Goal: Check status: Check status

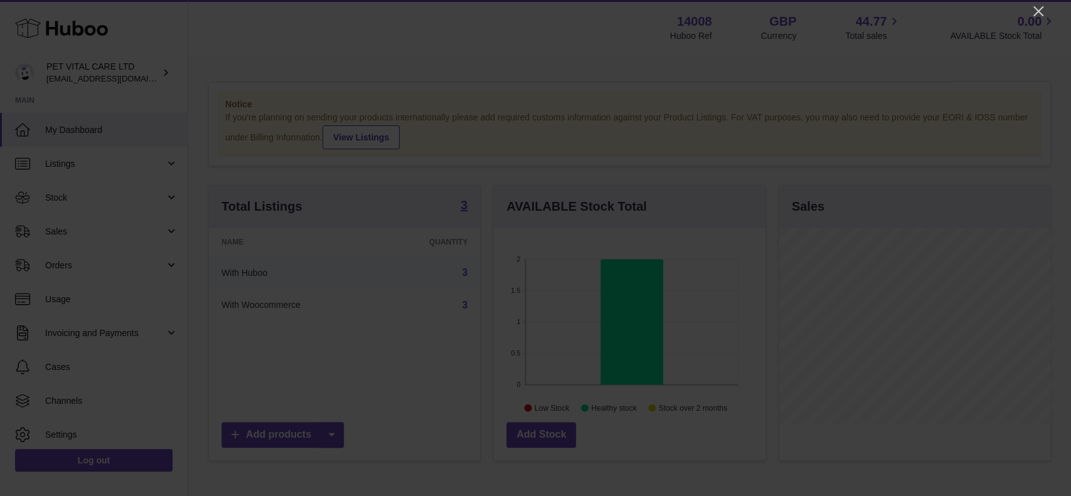
scroll to position [196, 271]
click at [803, 14] on icon "Close" at bounding box center [1039, 11] width 10 height 10
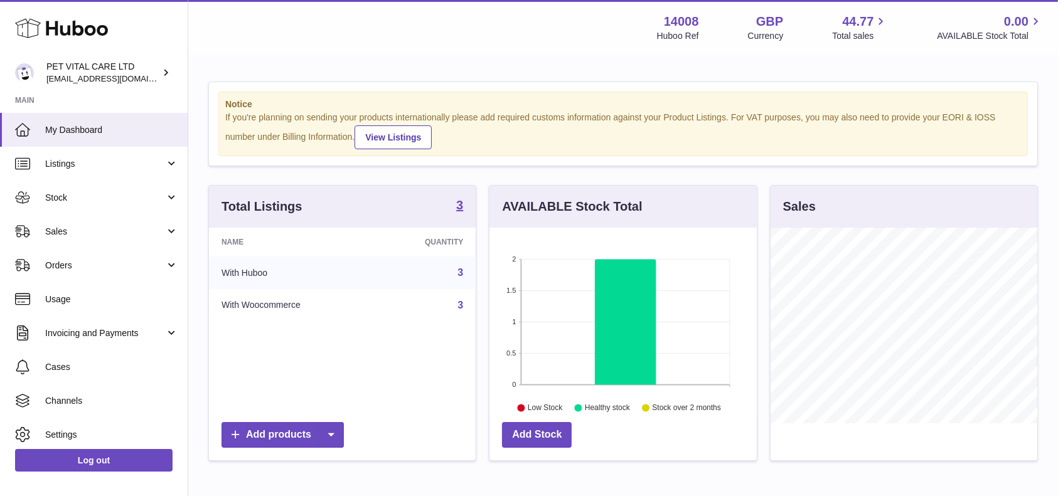
scroll to position [627453, 627381]
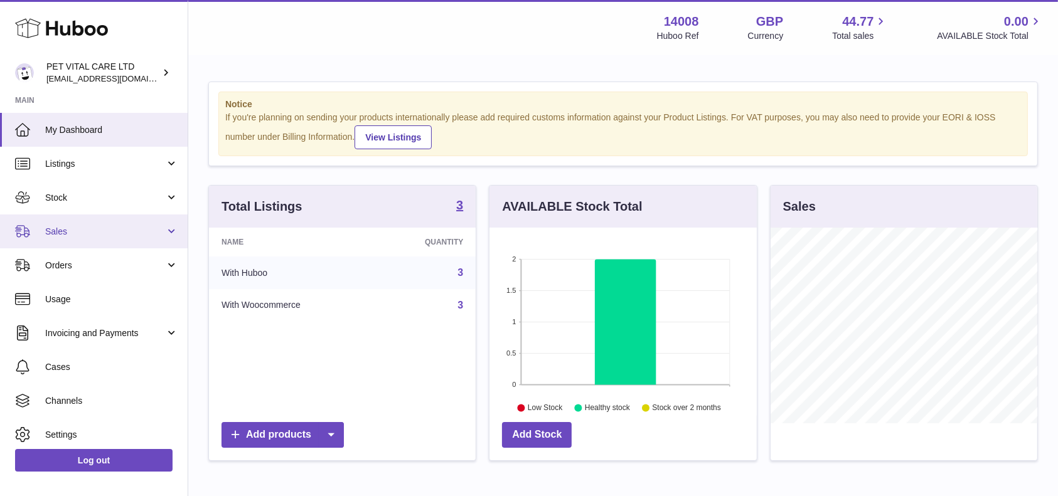
click at [83, 239] on link "Sales" at bounding box center [94, 232] width 188 height 34
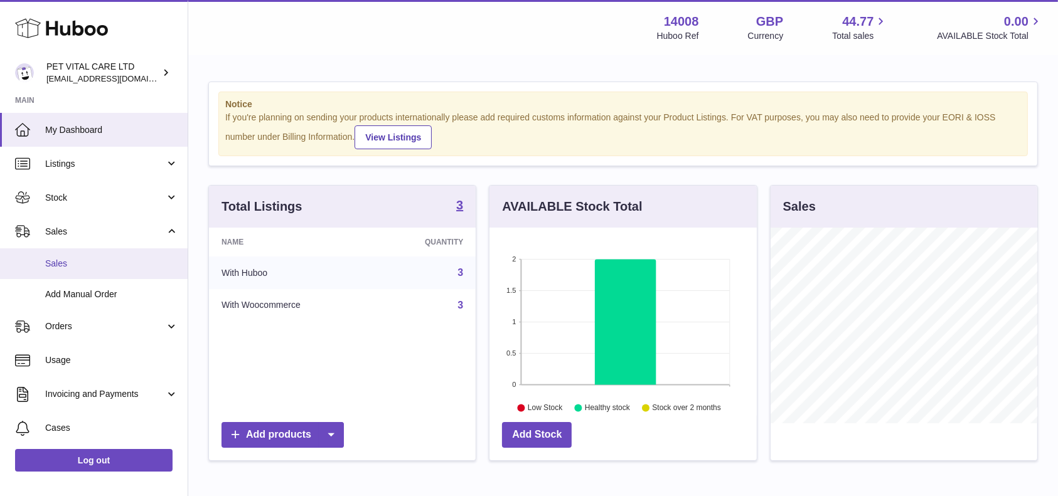
click at [48, 262] on span "Sales" at bounding box center [111, 264] width 133 height 12
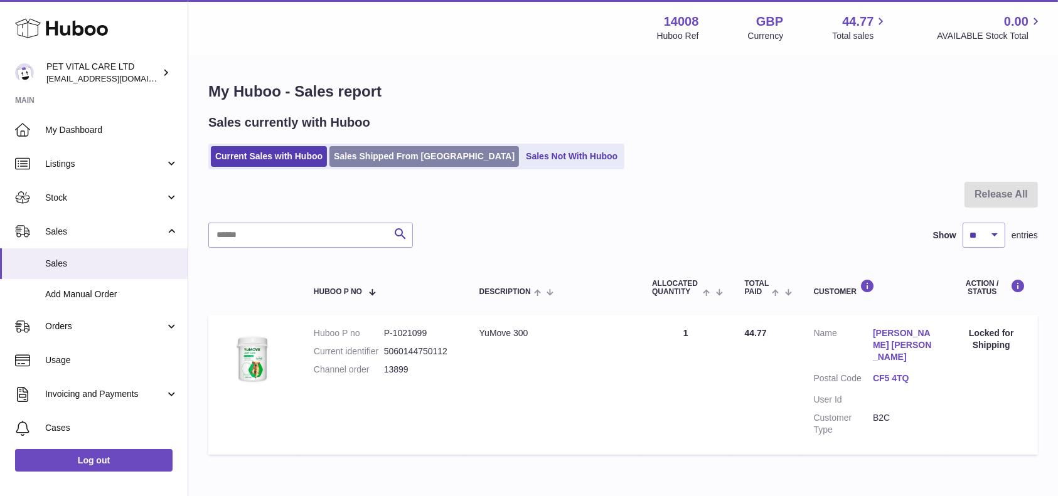
click at [420, 157] on link "Sales Shipped From [GEOGRAPHIC_DATA]" at bounding box center [425, 156] width 190 height 21
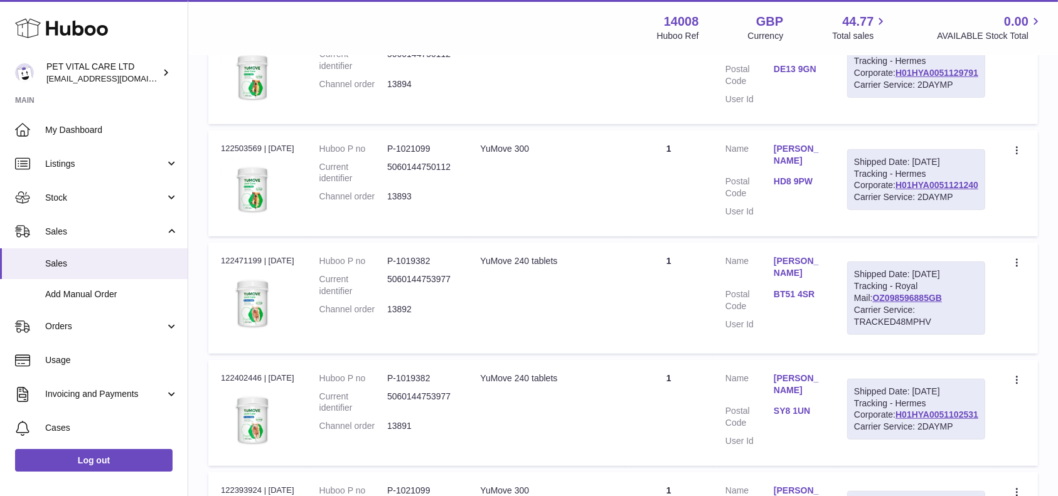
scroll to position [920, 0]
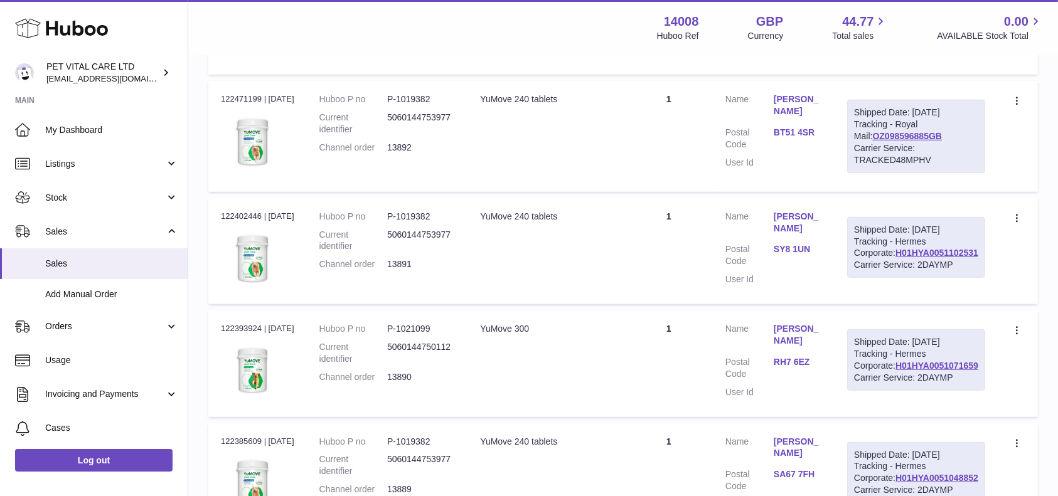
drag, startPoint x: 973, startPoint y: 294, endPoint x: 894, endPoint y: 297, distance: 78.5
click at [894, 173] on div "Shipped Date: 8th Aug 2025 Tracking - Royal Mail: OZ098596885GB Carrier Service…" at bounding box center [916, 136] width 138 height 73
copy link "OZ098596885GB"
drag, startPoint x: 980, startPoint y: 157, endPoint x: 893, endPoint y: 163, distance: 86.8
click at [893, 49] on div "Shipped Date: 8th Aug 2025 Tracking - Hermes Corporate: H01HYA0051121240 Carrie…" at bounding box center [916, 18] width 138 height 62
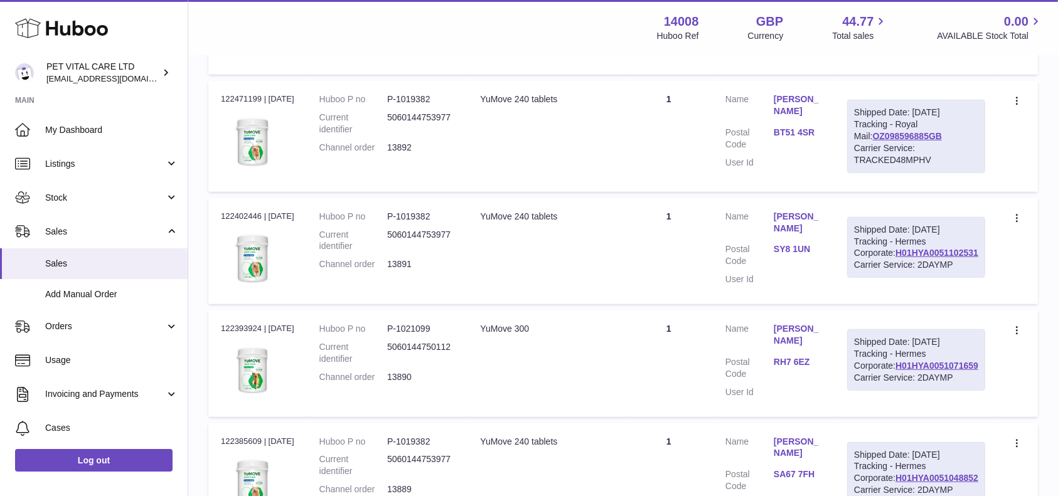
copy link "H01HYA0051121240"
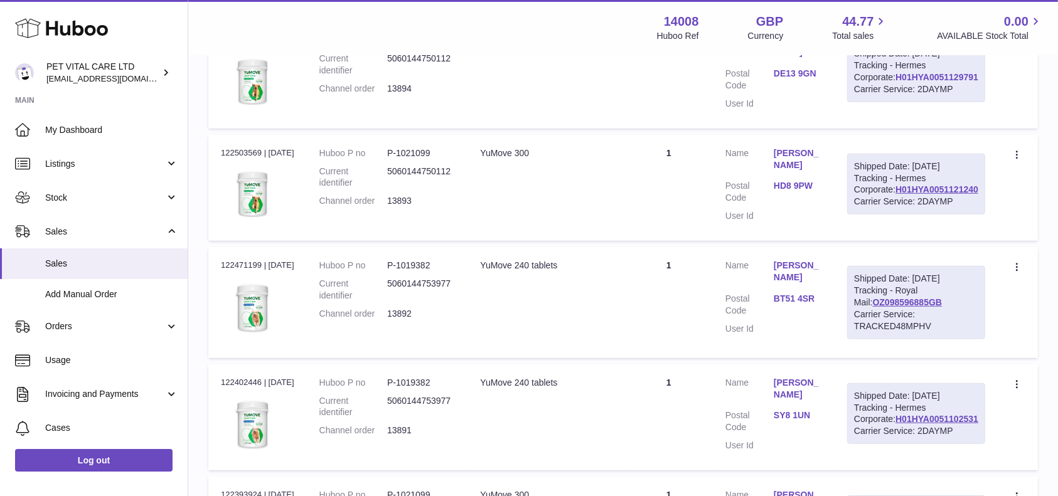
scroll to position [753, 0]
drag, startPoint x: 982, startPoint y: 183, endPoint x: 889, endPoint y: 185, distance: 92.3
click at [889, 103] on div "Shipped Date: 8th Aug 2025 Tracking - Hermes Corporate: H01HYA0051129791 Carrie…" at bounding box center [916, 72] width 138 height 62
copy link "H01HYA0051129791"
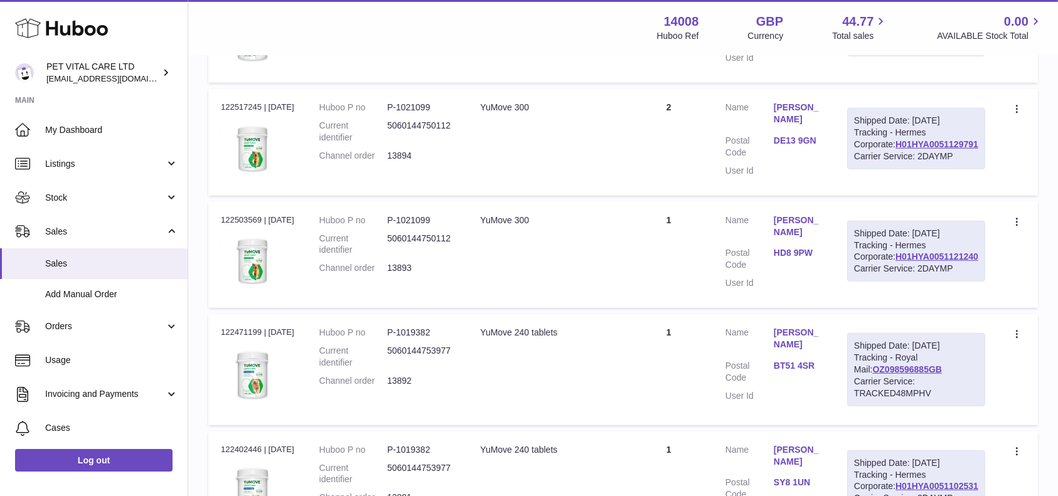
scroll to position [586, 0]
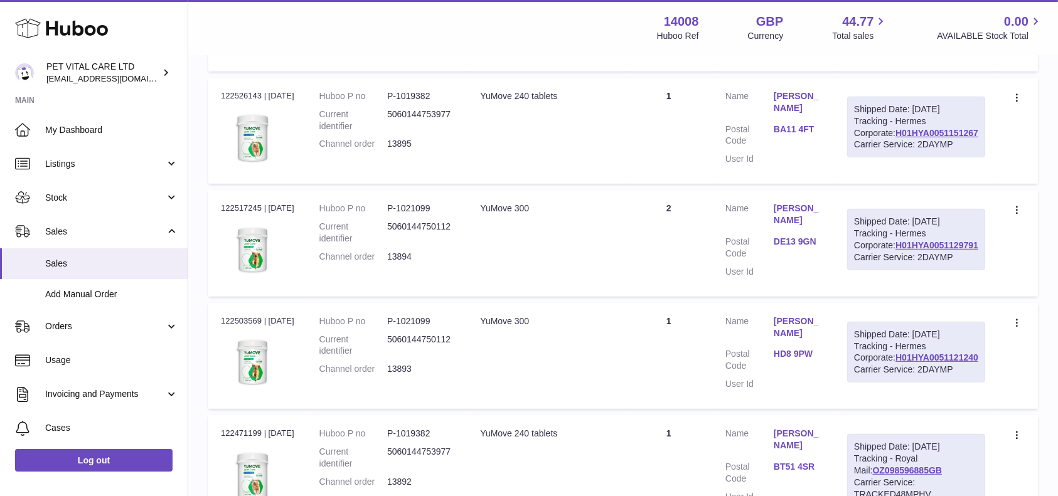
drag, startPoint x: 979, startPoint y: 213, endPoint x: 882, endPoint y: 213, distance: 97.3
click at [882, 184] on td "Shipped Date: 9th Aug 2025 Tracking - Hermes Corporate: H01HYA0051151267 Carrie…" at bounding box center [916, 131] width 163 height 106
copy link "H01HYA0051151267"
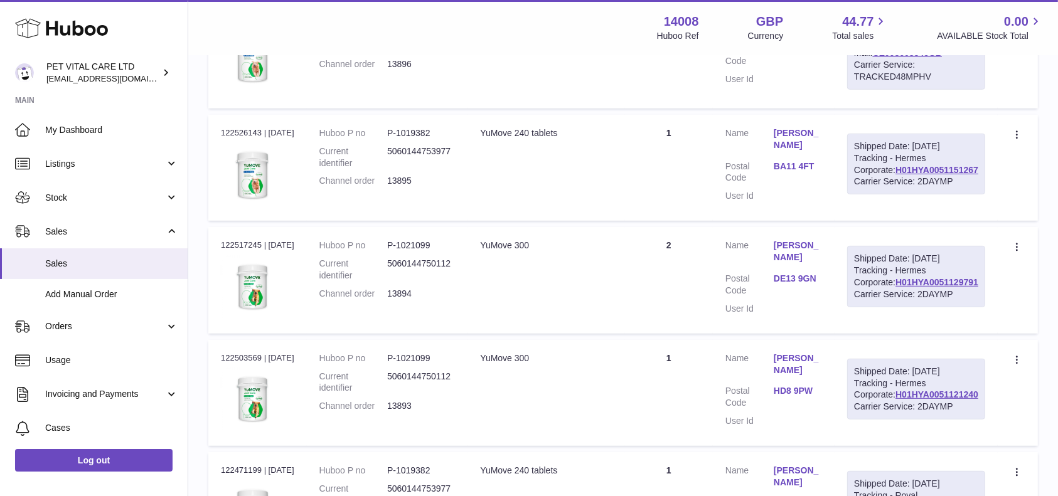
scroll to position [335, 0]
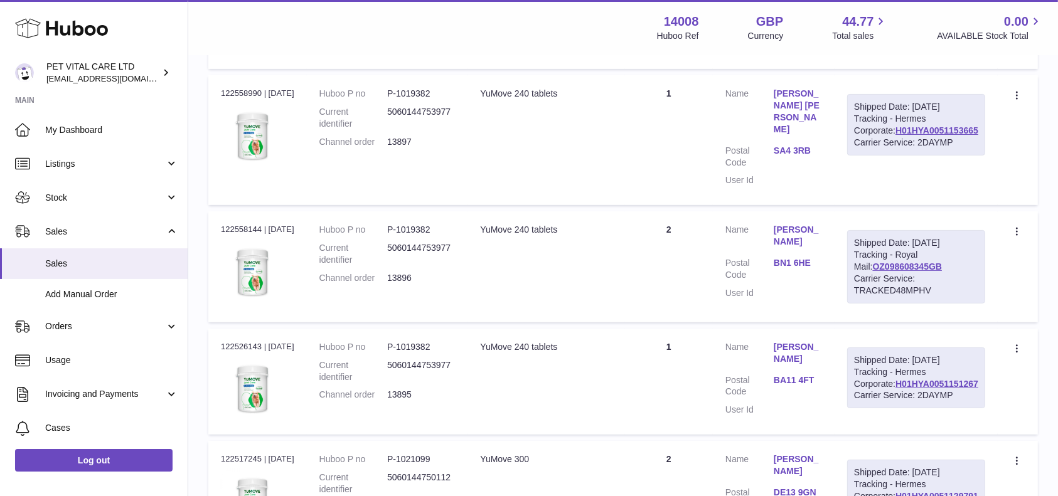
drag, startPoint x: 972, startPoint y: 317, endPoint x: 891, endPoint y: 318, distance: 80.3
click at [891, 303] on div "Shipped Date: 9th Aug 2025 Tracking - Royal Mail: OZ098608345GB Carrier Service…" at bounding box center [916, 266] width 138 height 73
copy link "OZ098608345GB"
drag, startPoint x: 979, startPoint y: 181, endPoint x: 891, endPoint y: 183, distance: 87.9
click at [891, 156] on div "Shipped Date: 9th Aug 2025 Tracking - Hermes Corporate: H01HYA0051153665 Carrie…" at bounding box center [916, 125] width 138 height 62
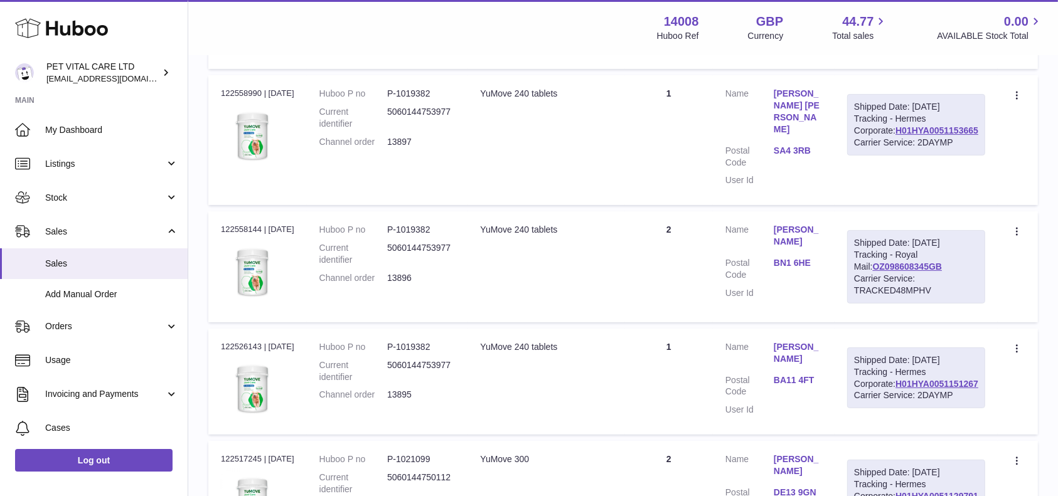
copy link "H01HYA0051153665"
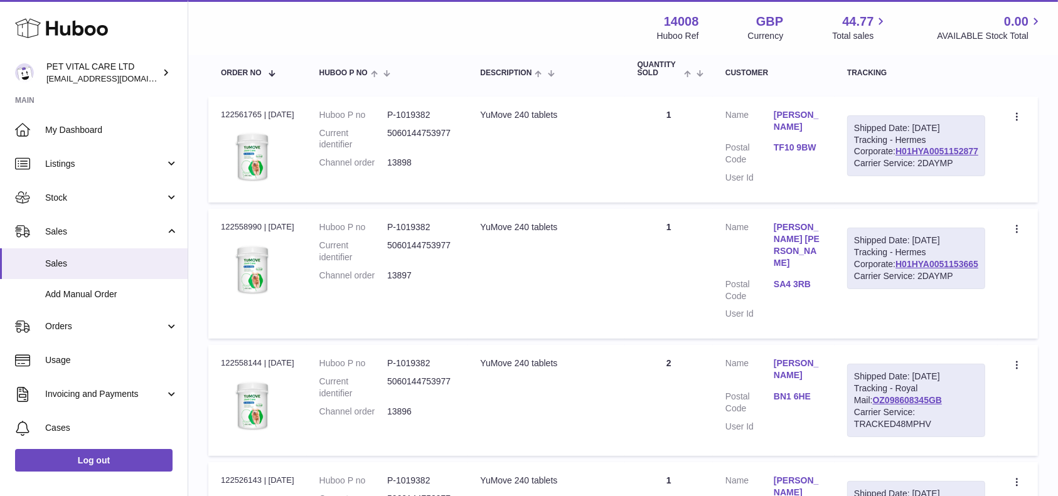
scroll to position [83, 0]
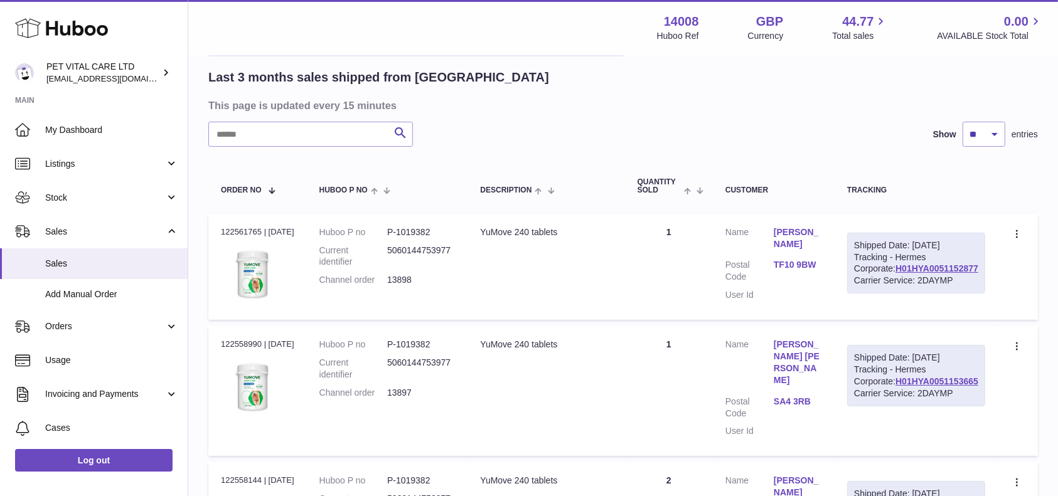
drag, startPoint x: 979, startPoint y: 290, endPoint x: 894, endPoint y: 290, distance: 85.4
click at [894, 290] on div "Shipped Date: 9th Aug 2025 Tracking - Hermes Corporate: H01HYA0051152877 Carrie…" at bounding box center [916, 264] width 138 height 62
copy link "H01HYA0051152877"
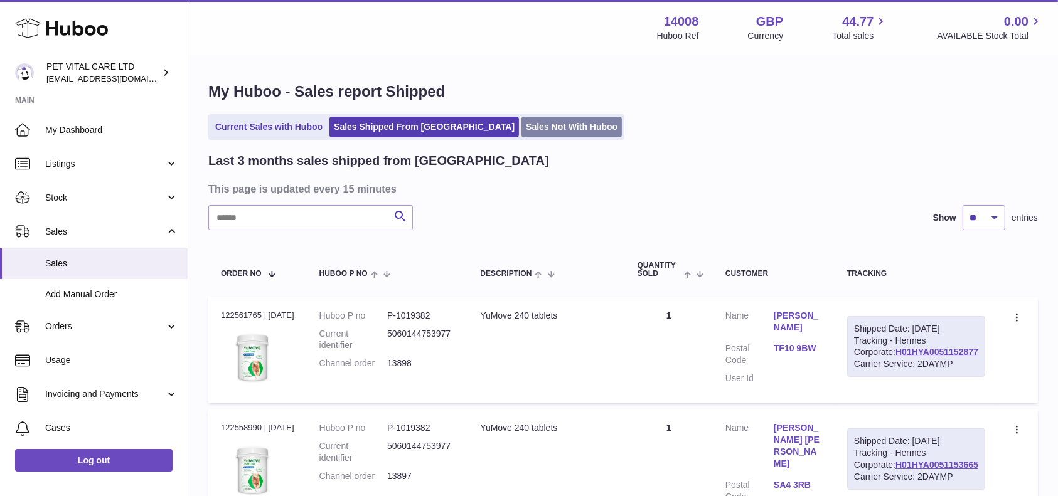
click at [552, 137] on link "Sales Not With Huboo" at bounding box center [572, 127] width 100 height 21
click at [538, 129] on link "Sales Not With Huboo" at bounding box center [572, 127] width 100 height 21
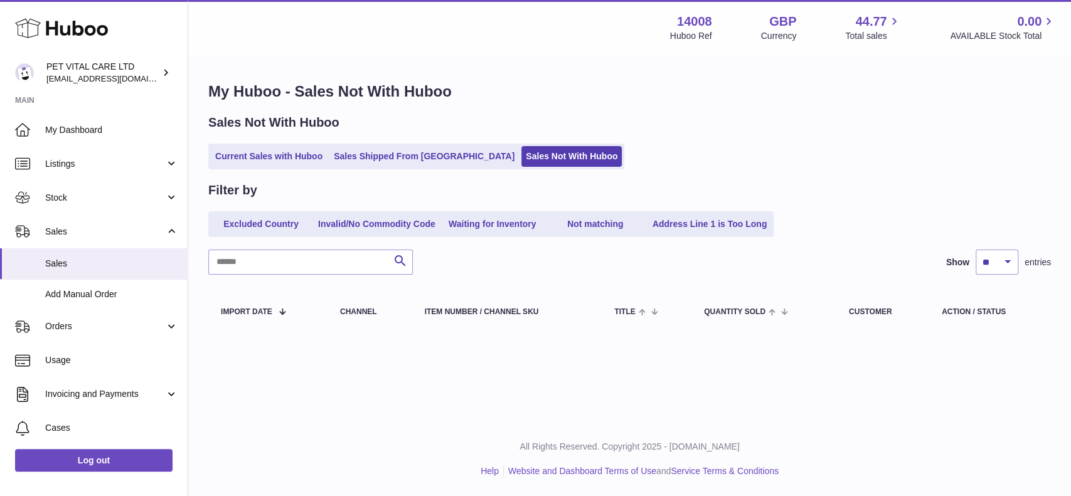
click at [271, 142] on div "Sales Not With Huboo Current Sales with Huboo Sales Shipped From [GEOGRAPHIC_DA…" at bounding box center [629, 141] width 843 height 55
click at [269, 145] on ul "Current Sales with Huboo Sales Shipped From Huboo Sales Not With Huboo" at bounding box center [416, 157] width 416 height 26
drag, startPoint x: 278, startPoint y: 156, endPoint x: 288, endPoint y: 112, distance: 45.1
click at [278, 156] on link "Current Sales with Huboo" at bounding box center [269, 156] width 116 height 21
